Goal: Contribute content: Add original content to the website for others to see

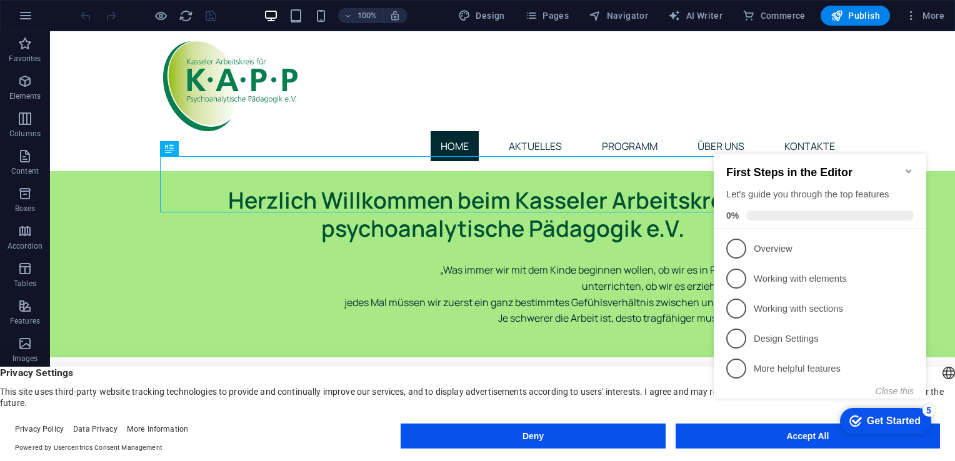
click at [909, 168] on icon "Minimize checklist" at bounding box center [909, 171] width 10 height 10
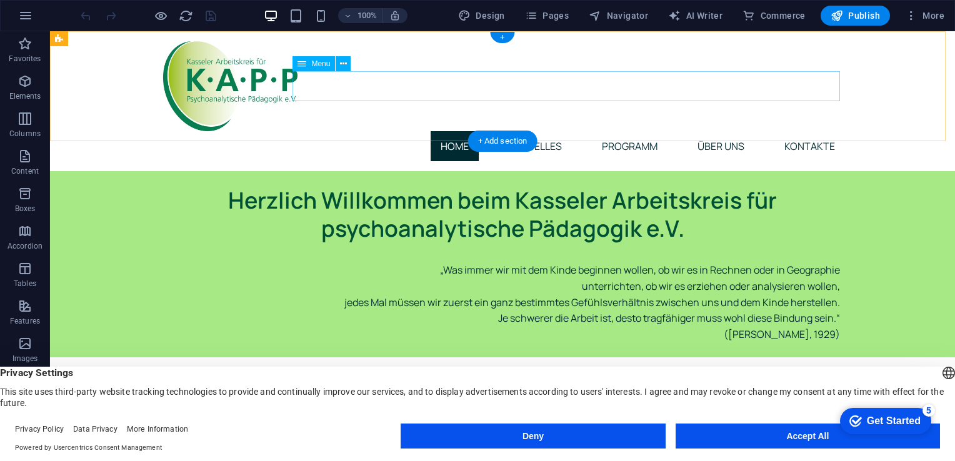
click at [530, 131] on nav "Home Aktuelles Programm Über uns Kontakte" at bounding box center [502, 146] width 685 height 30
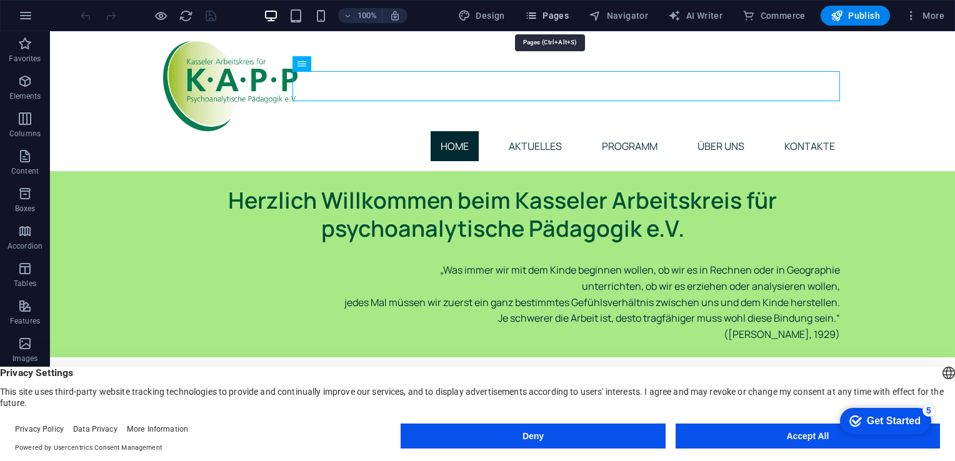
click at [555, 9] on button "Pages" at bounding box center [547, 16] width 54 height 20
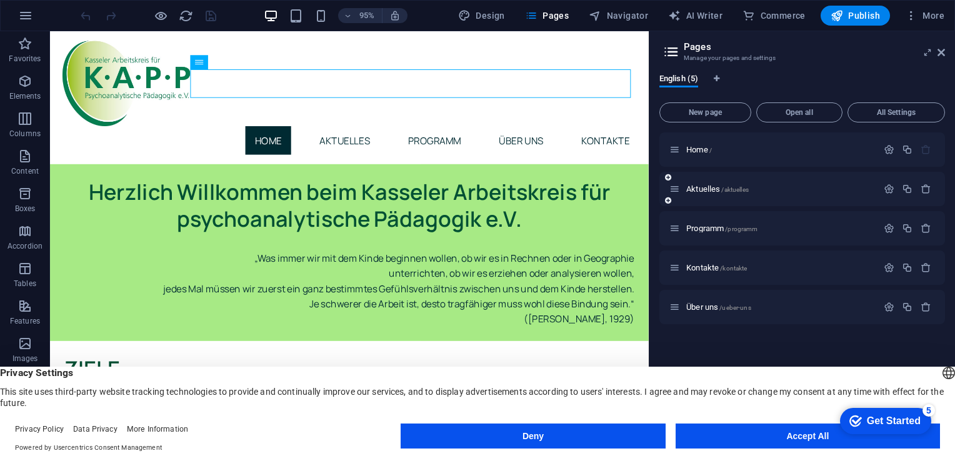
click at [719, 194] on div "Aktuelles /aktuelles" at bounding box center [773, 189] width 208 height 14
click at [712, 189] on span "Aktuelles /aktuelles" at bounding box center [717, 188] width 62 height 9
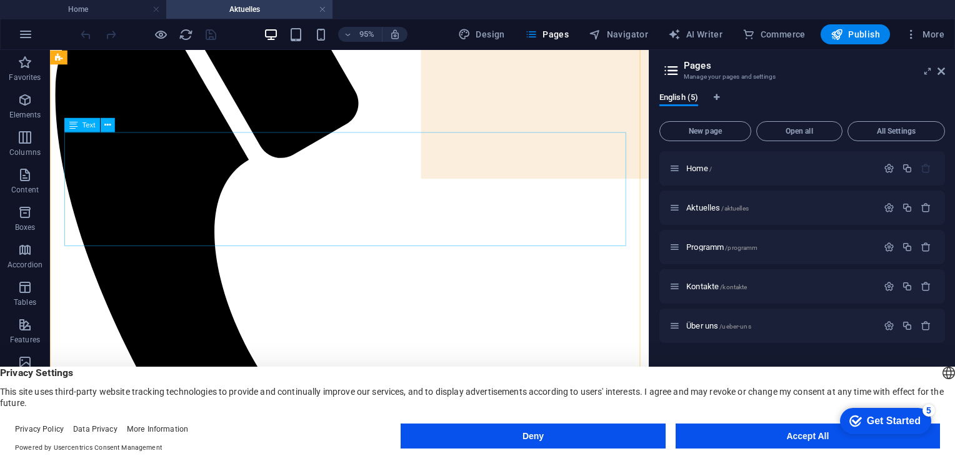
scroll to position [262, 0]
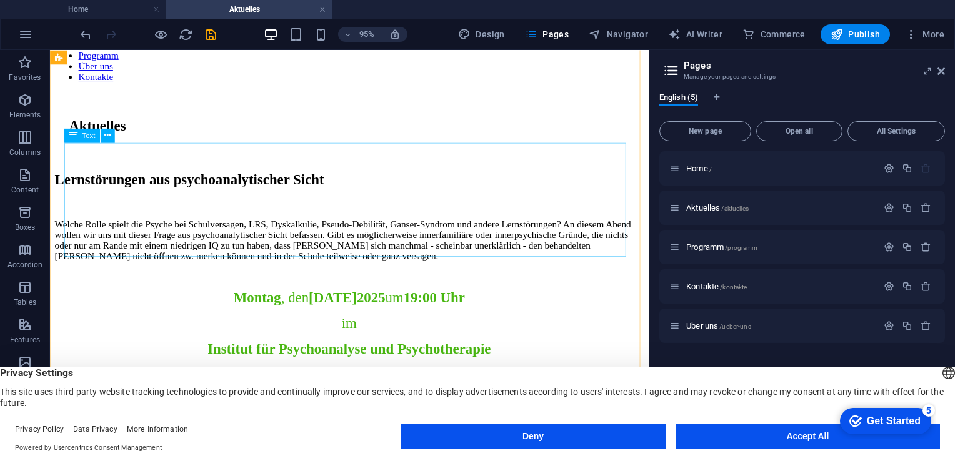
scroll to position [972, 0]
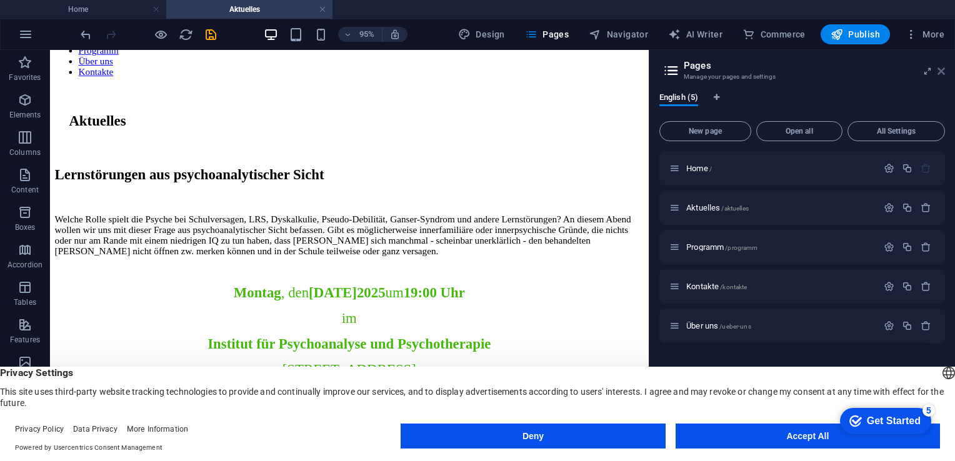
click at [942, 69] on icon at bounding box center [940, 71] width 7 height 10
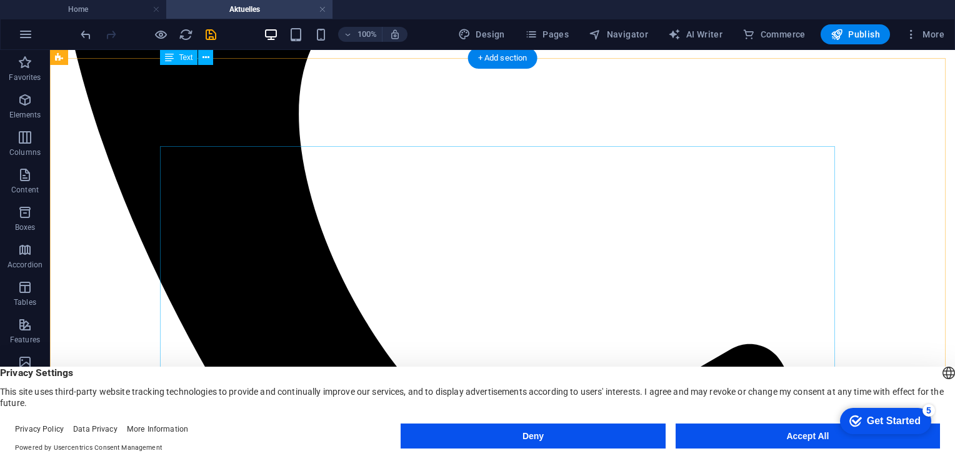
scroll to position [520, 0]
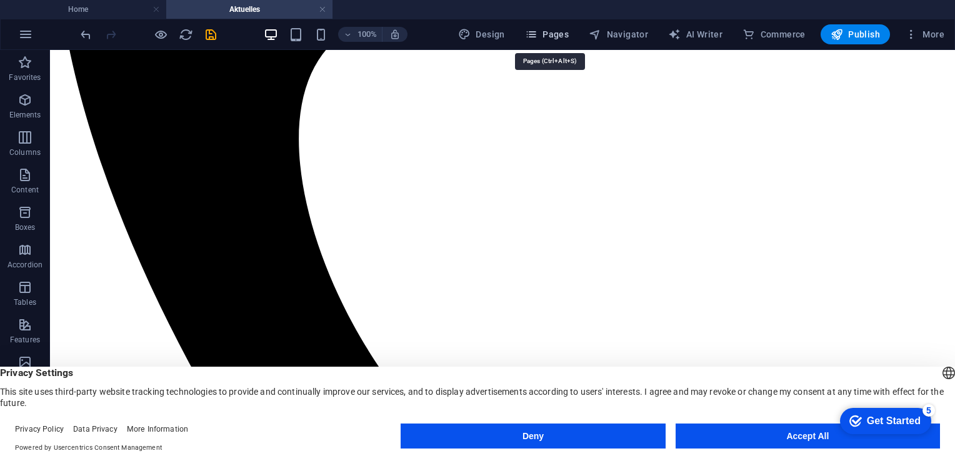
click at [569, 44] on button "Pages" at bounding box center [547, 34] width 54 height 20
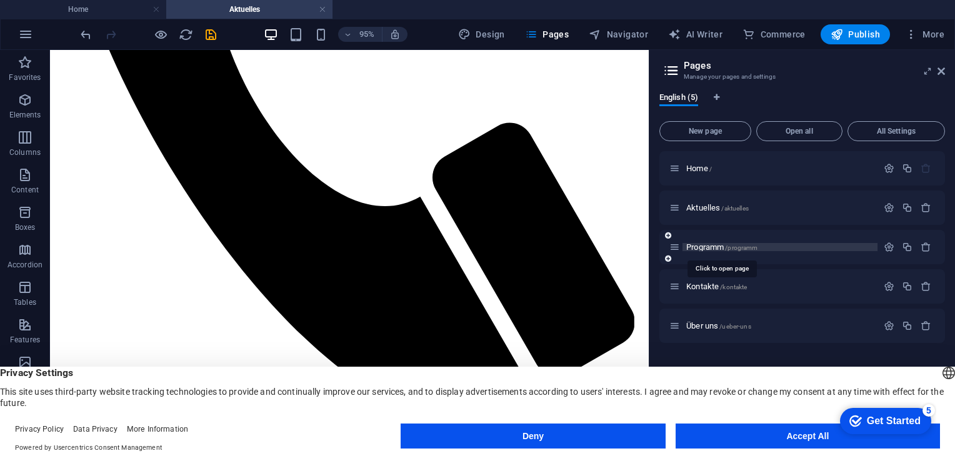
click at [705, 243] on span "Programm /programm" at bounding box center [721, 246] width 71 height 9
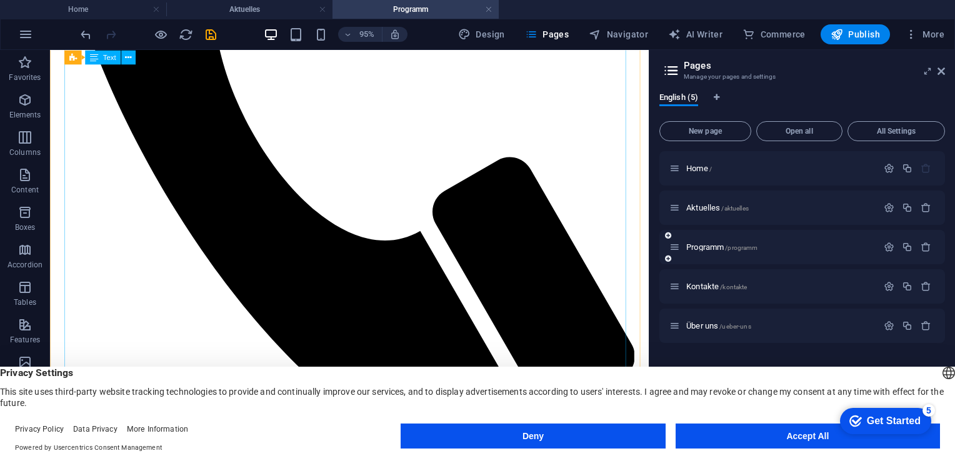
scroll to position [499, 0]
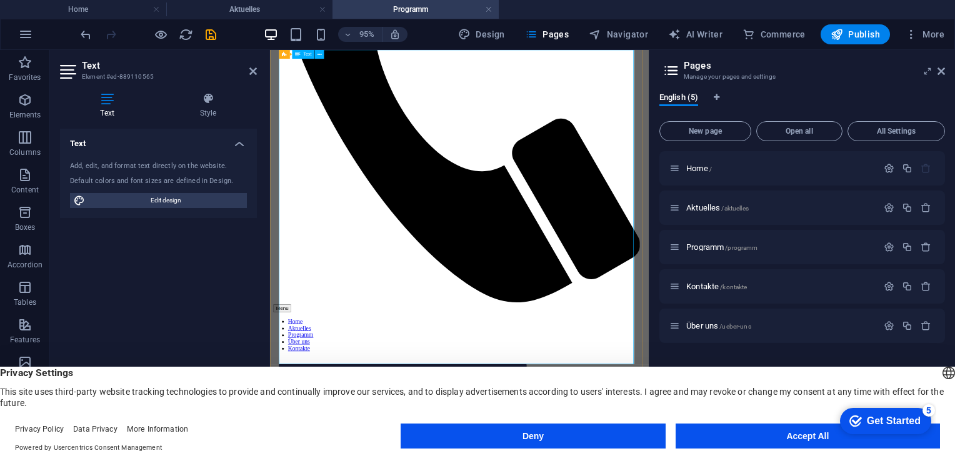
scroll to position [418, 0]
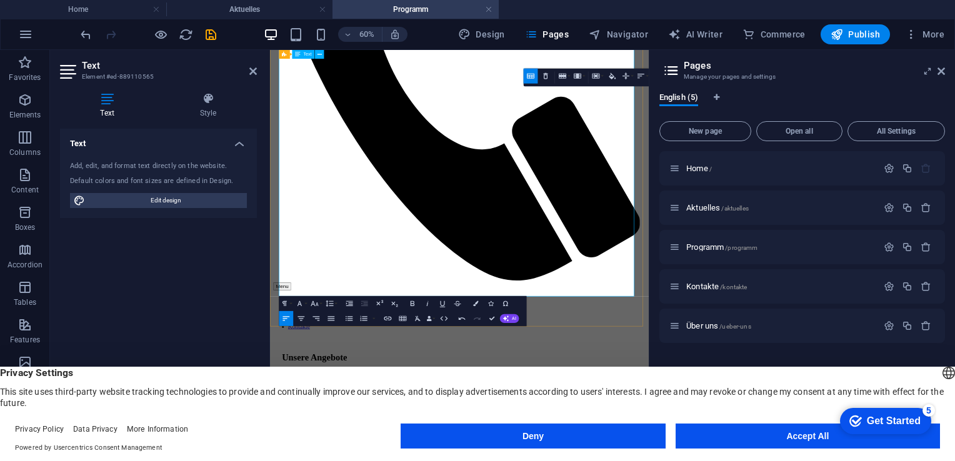
scroll to position [535, 0]
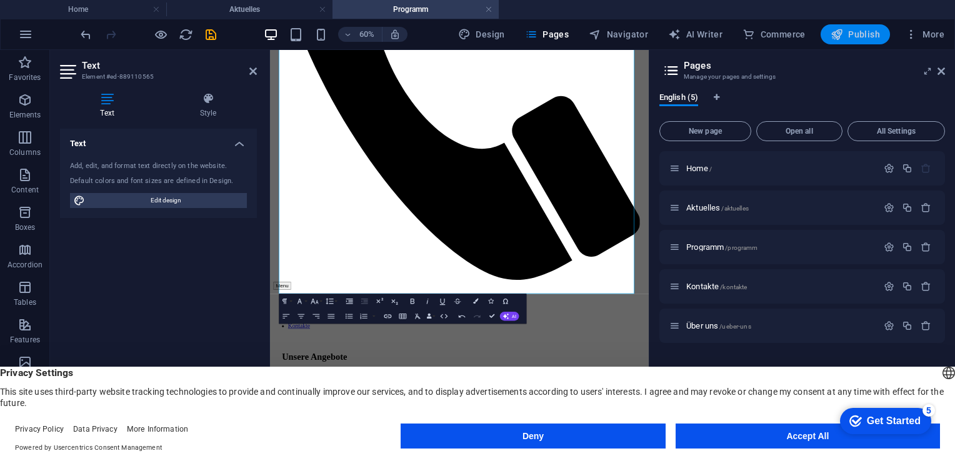
click at [847, 36] on span "Publish" at bounding box center [854, 34] width 49 height 12
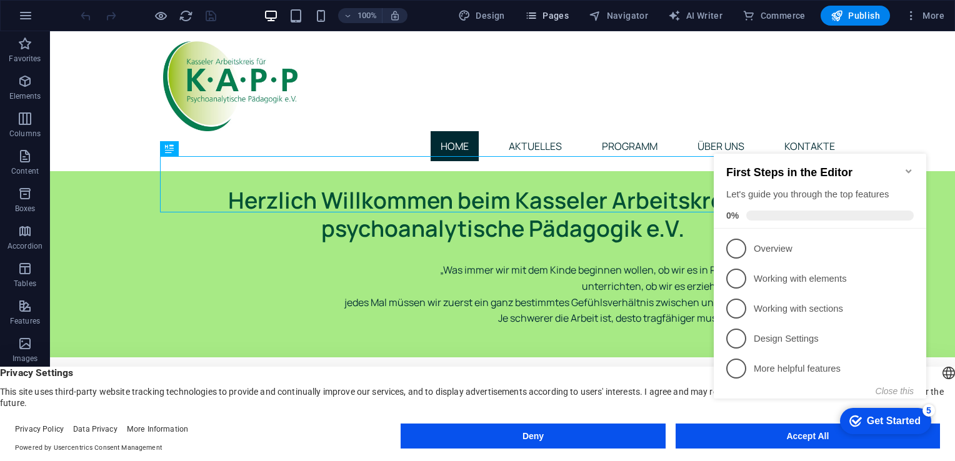
click at [560, 6] on button "Pages" at bounding box center [547, 16] width 54 height 20
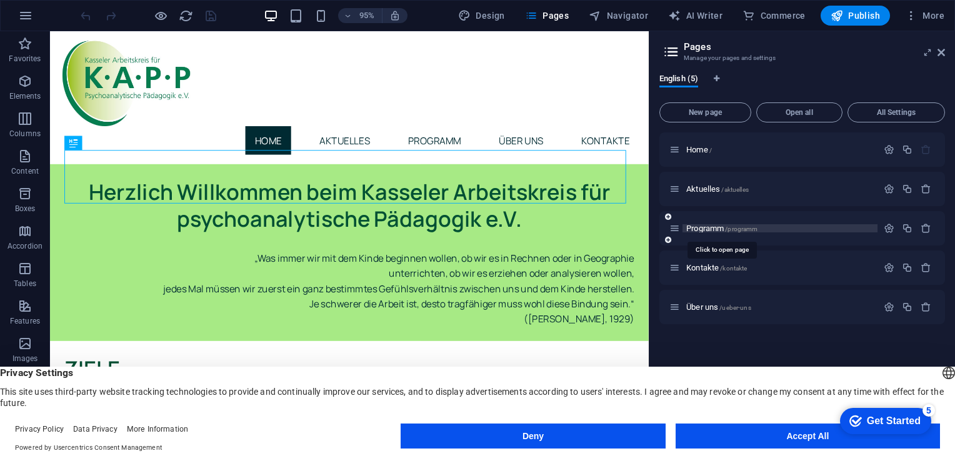
click at [711, 229] on span "Programm /programm" at bounding box center [721, 228] width 71 height 9
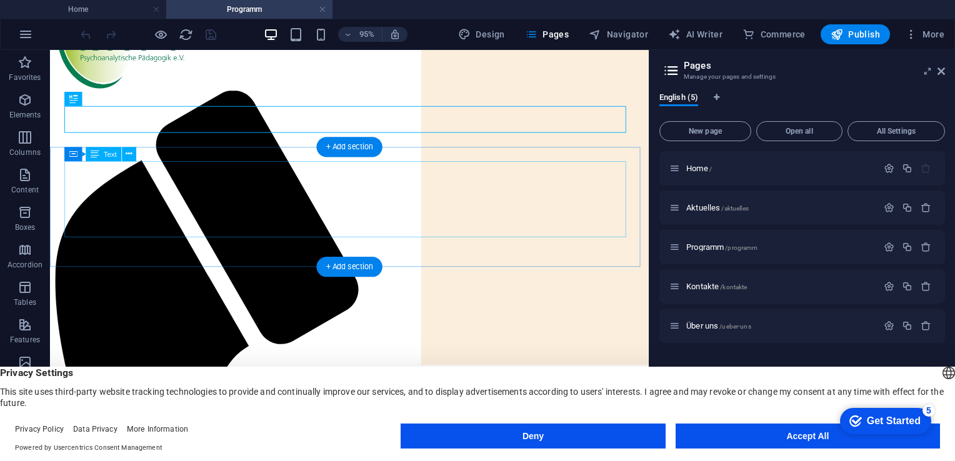
scroll to position [142, 0]
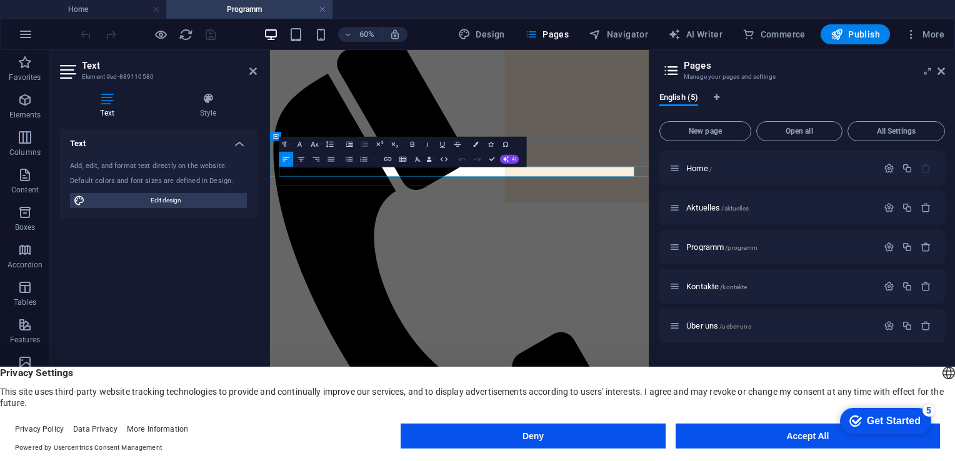
click at [885, 26] on button "Publish" at bounding box center [854, 34] width 69 height 20
